Goal: Information Seeking & Learning: Learn about a topic

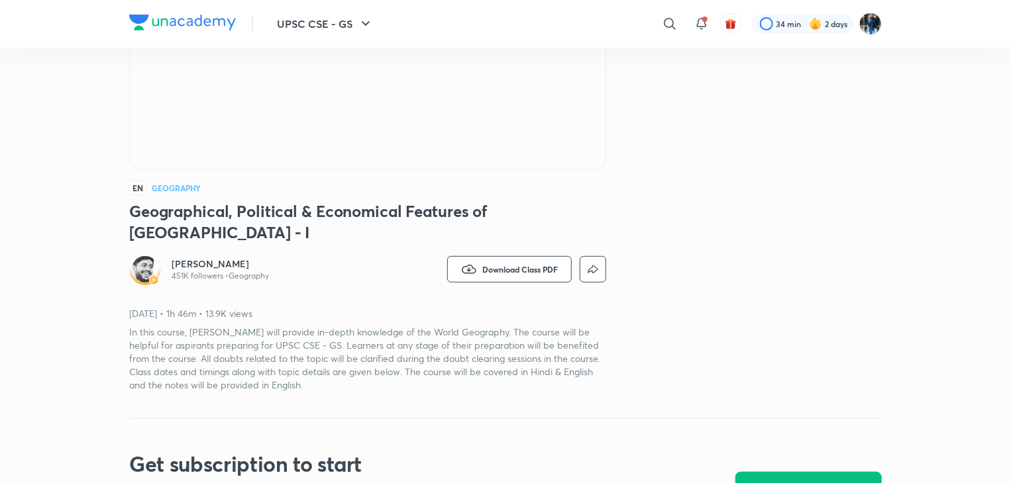
scroll to position [238, 0]
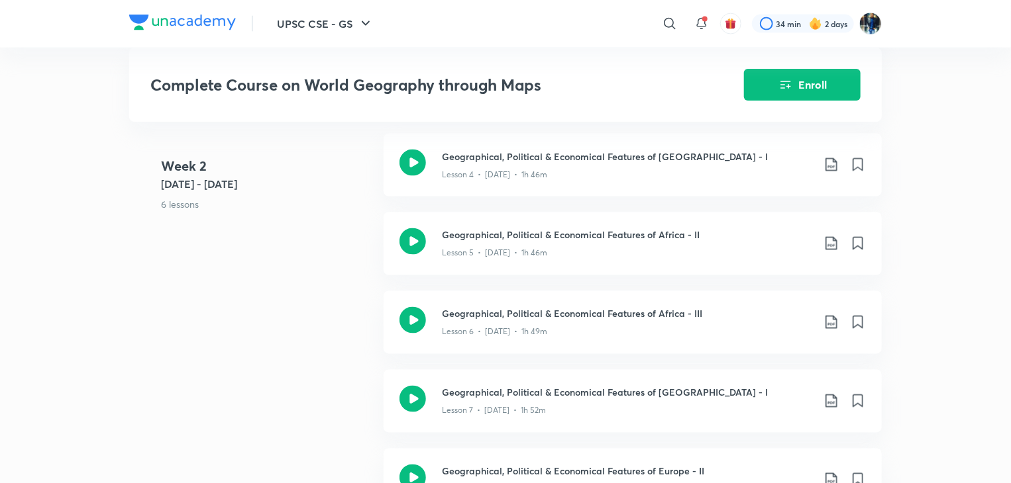
scroll to position [1033, 0]
click at [507, 386] on h3 "Geographical, Political & Economical Features of [GEOGRAPHIC_DATA] - I" at bounding box center [627, 393] width 371 height 14
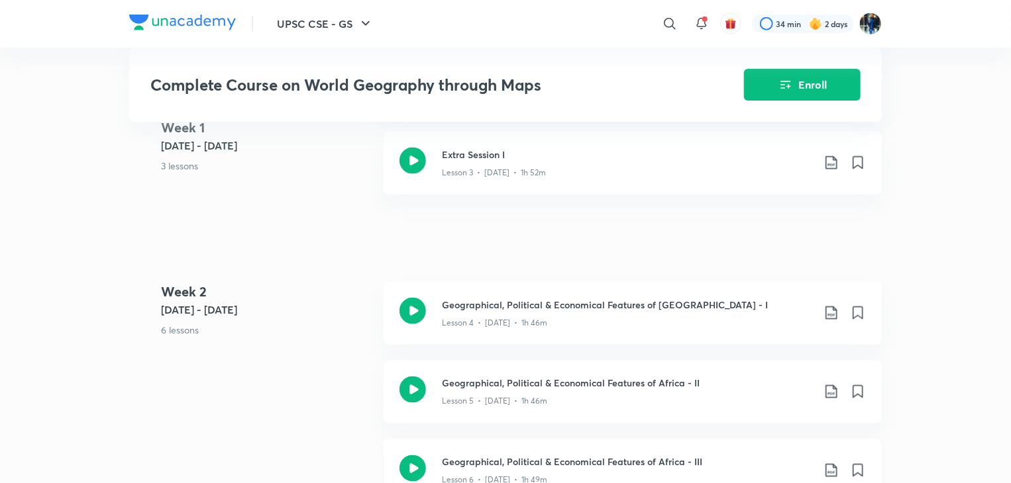
scroll to position [903, 0]
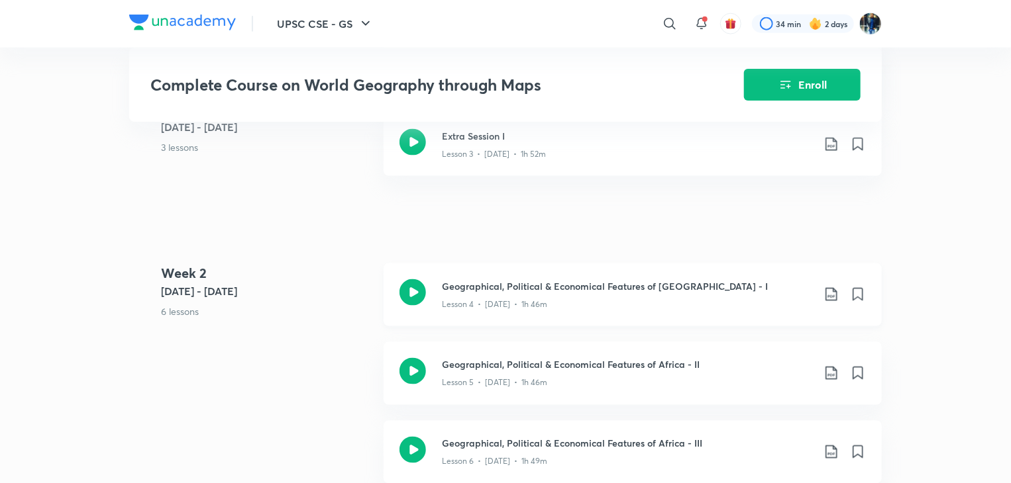
click at [662, 279] on h3 "Geographical, Political & Economical Features of [GEOGRAPHIC_DATA] - I" at bounding box center [627, 286] width 371 height 14
